Goal: Find specific page/section: Locate a particular part of the current website

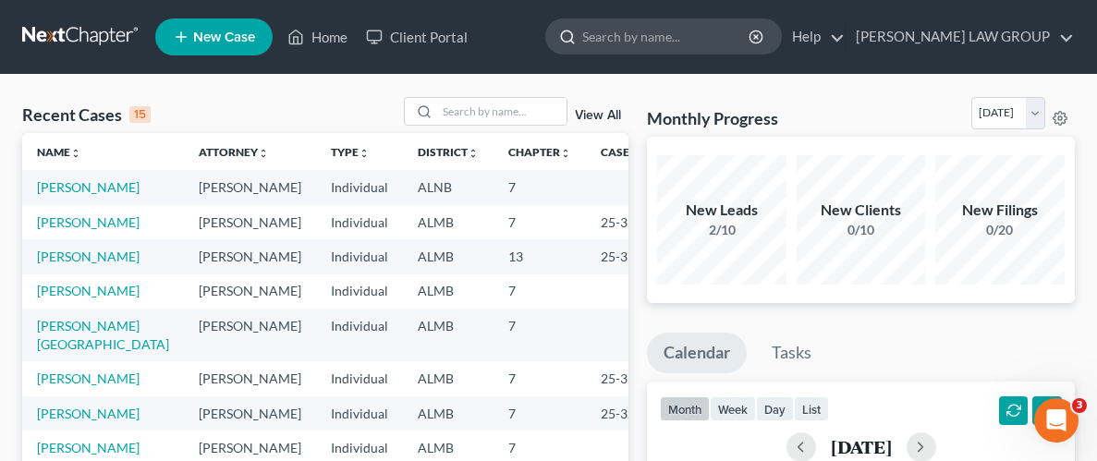
click at [702, 37] on input "search" at bounding box center [666, 36] width 169 height 34
type input "SPRINGER"
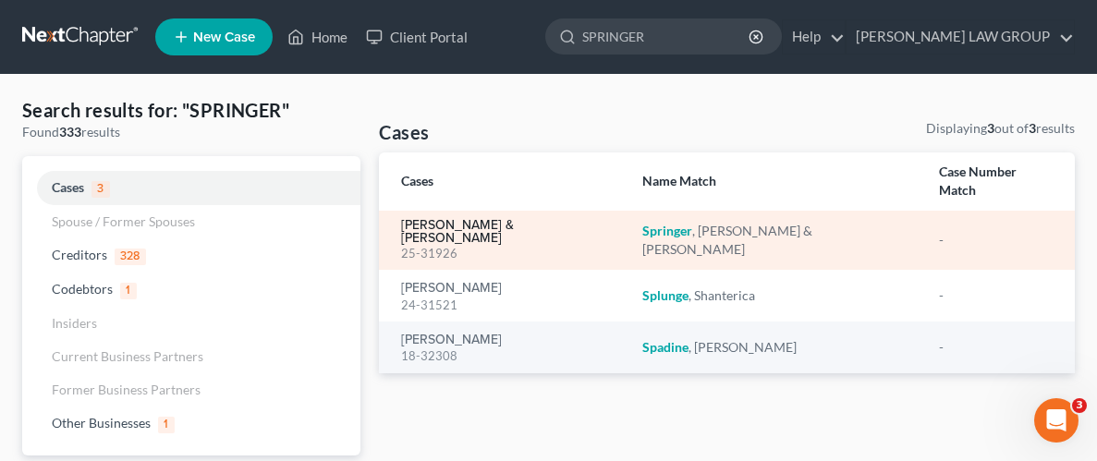
click at [512, 219] on link "[PERSON_NAME] & [PERSON_NAME]" at bounding box center [507, 232] width 212 height 26
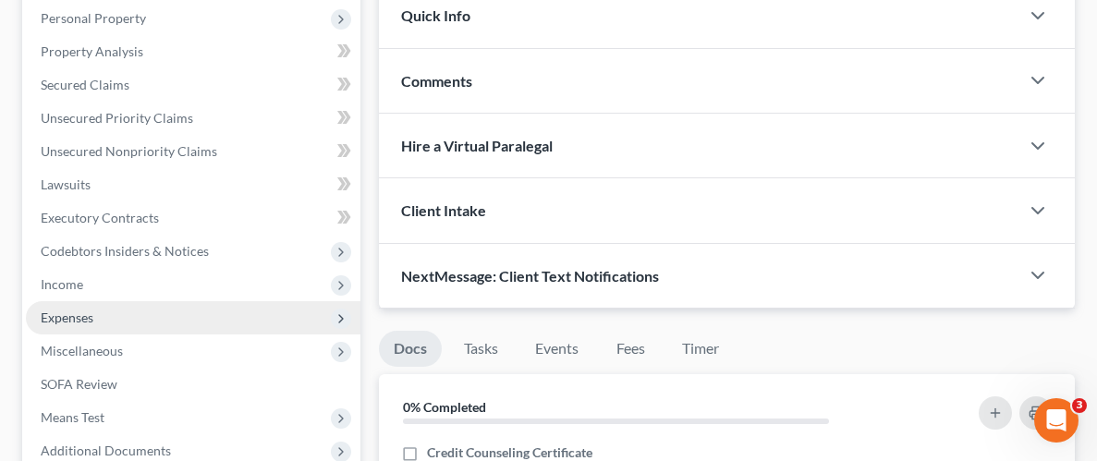
scroll to position [385, 0]
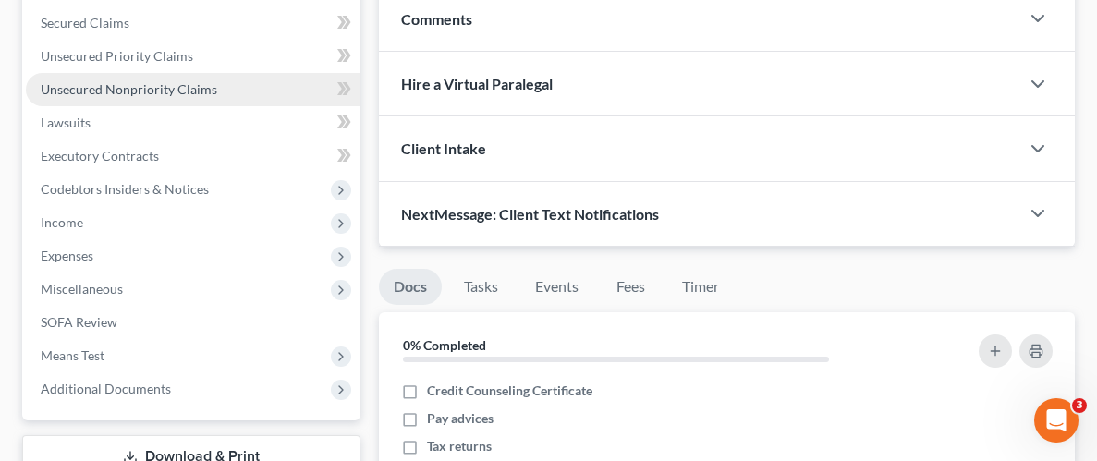
click at [86, 91] on span "Unsecured Nonpriority Claims" at bounding box center [129, 89] width 177 height 16
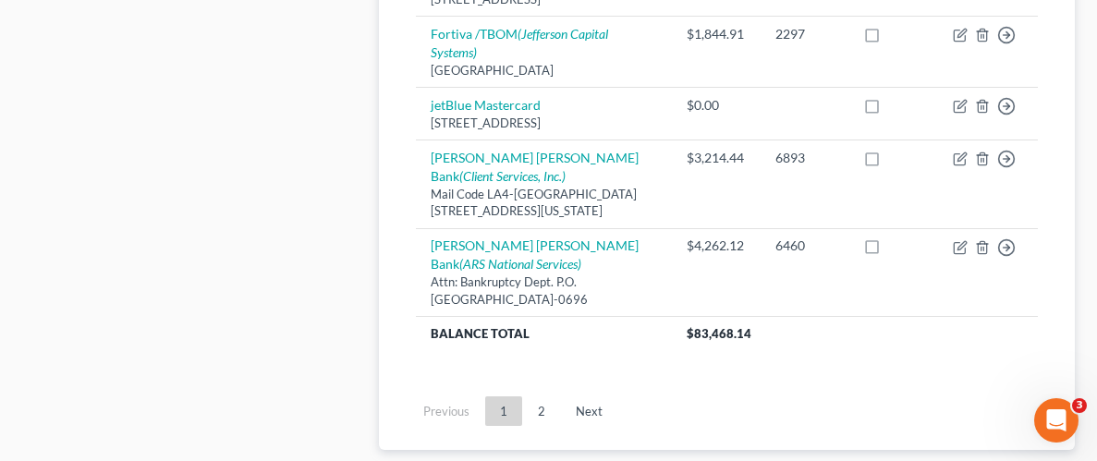
scroll to position [2221, 0]
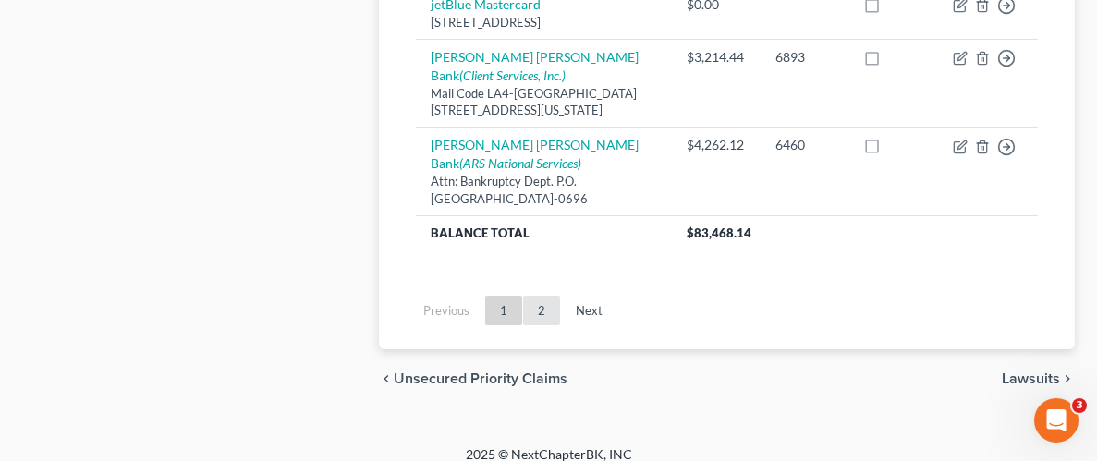
click at [541, 296] on link "2" at bounding box center [541, 311] width 37 height 30
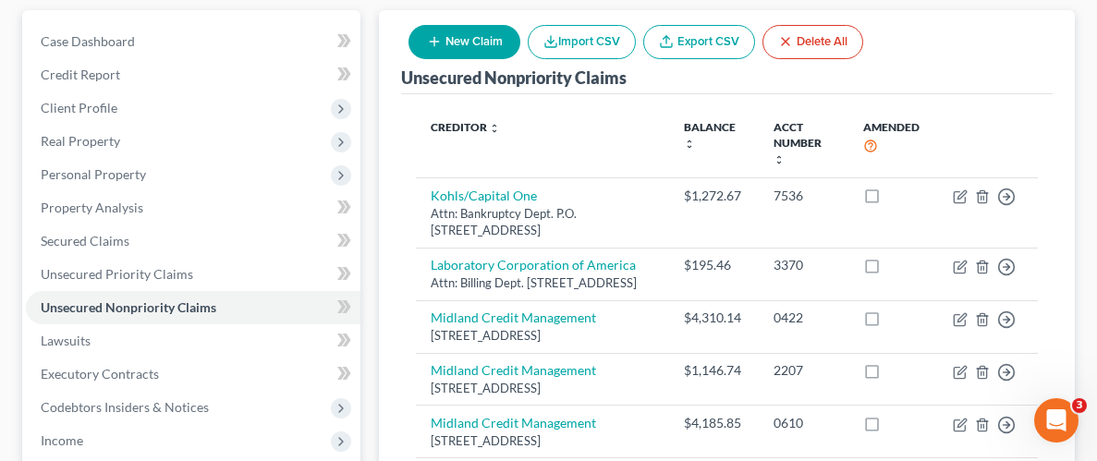
scroll to position [165, 0]
